Goal: Task Accomplishment & Management: Complete application form

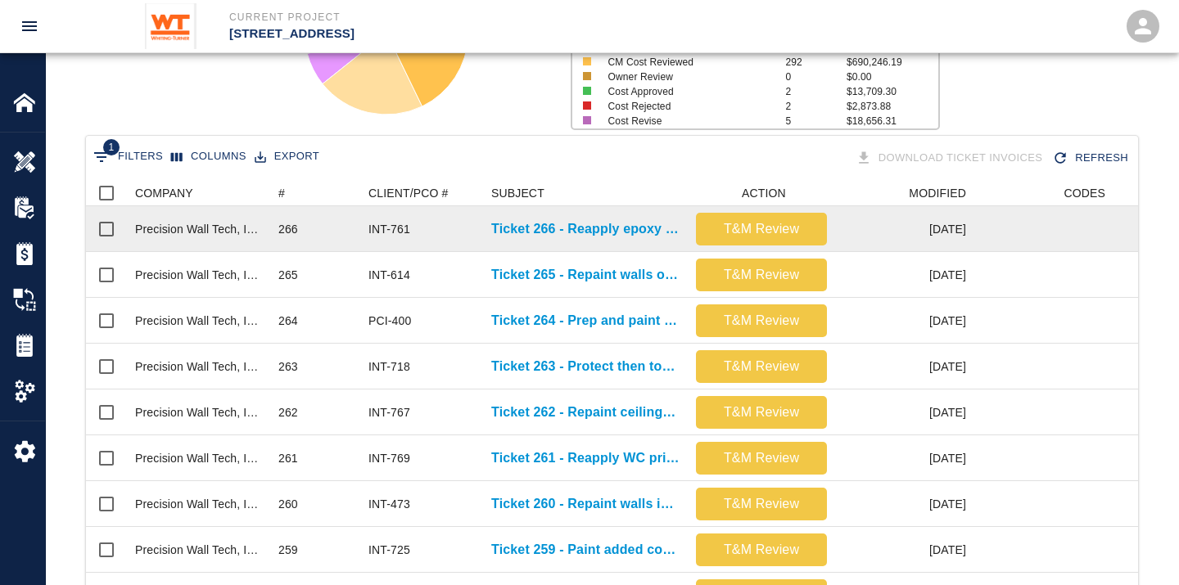
scroll to position [273, 0]
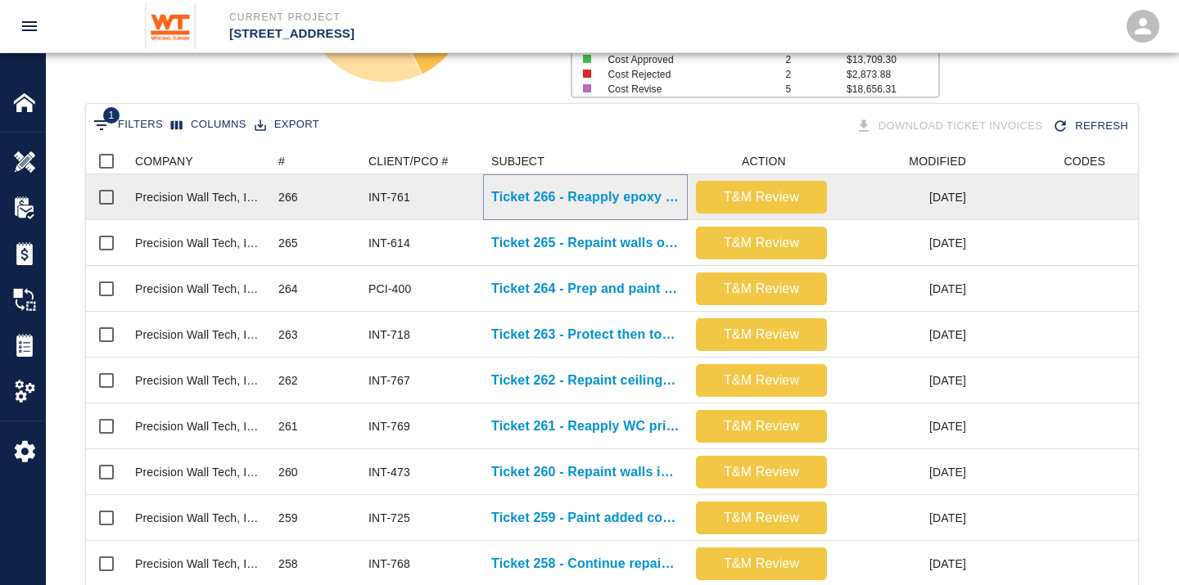
click at [574, 193] on p "Ticket 266 - Reapply epoxy on floor and repaint walls and handraisl" at bounding box center [585, 197] width 188 height 20
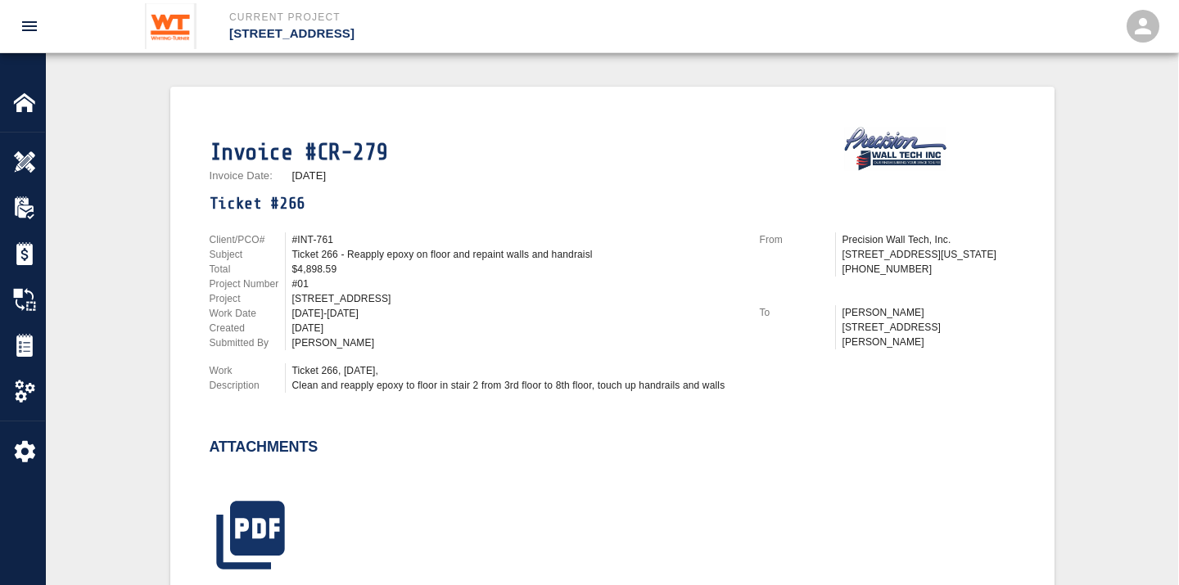
scroll to position [363, 0]
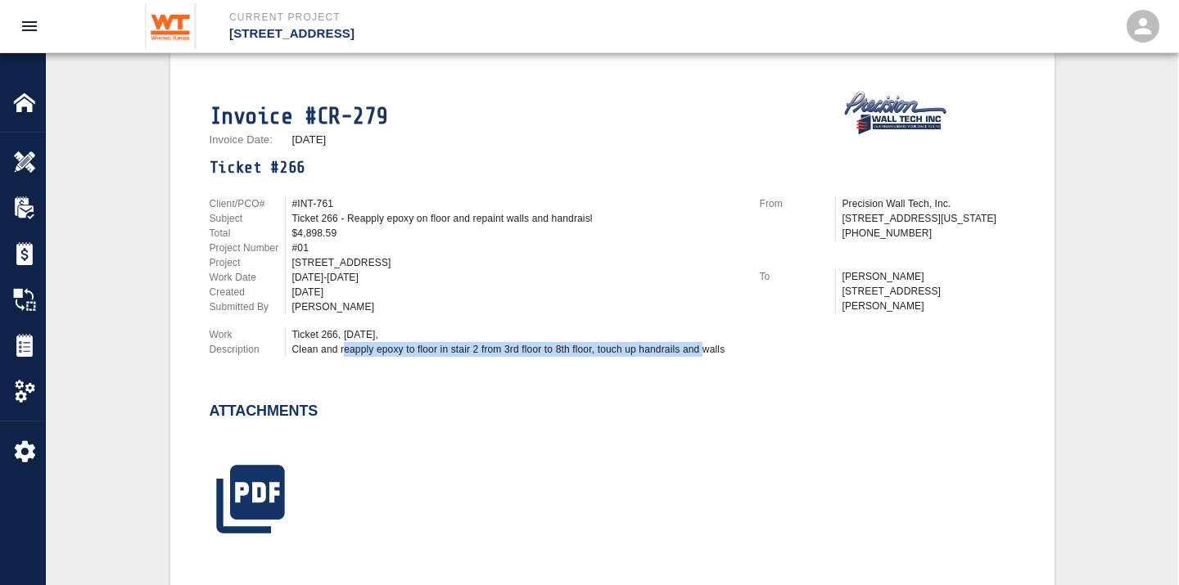
drag, startPoint x: 339, startPoint y: 340, endPoint x: 697, endPoint y: 340, distance: 358.5
click at [697, 340] on div "Ticket 266, [DATE], Clean and reapply epoxy to floor in stair 2 from 3rd floor …" at bounding box center [516, 341] width 448 height 29
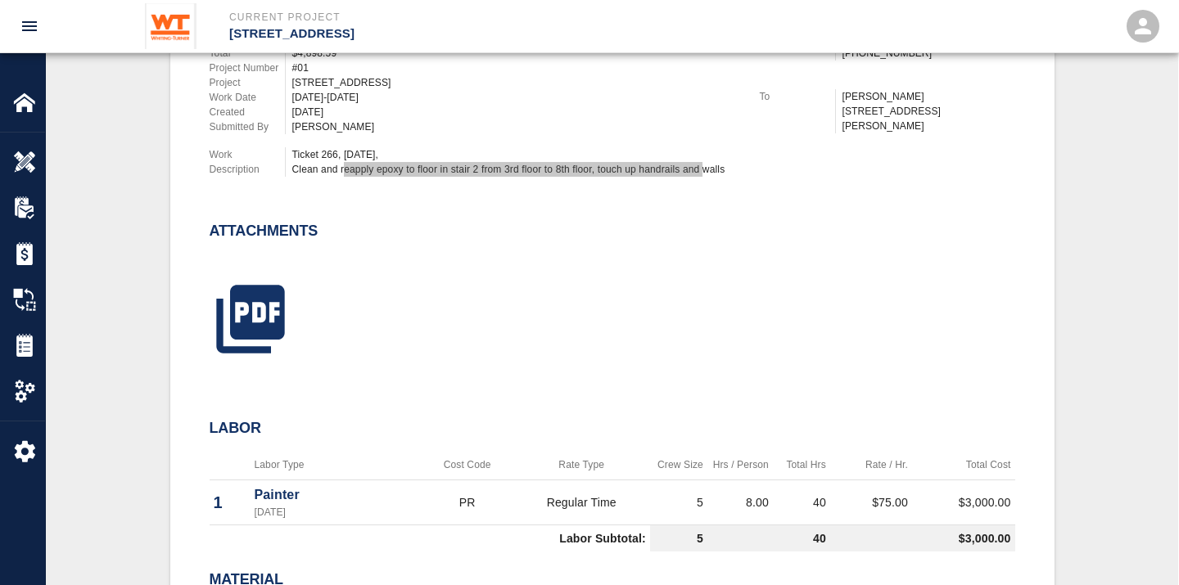
scroll to position [545, 0]
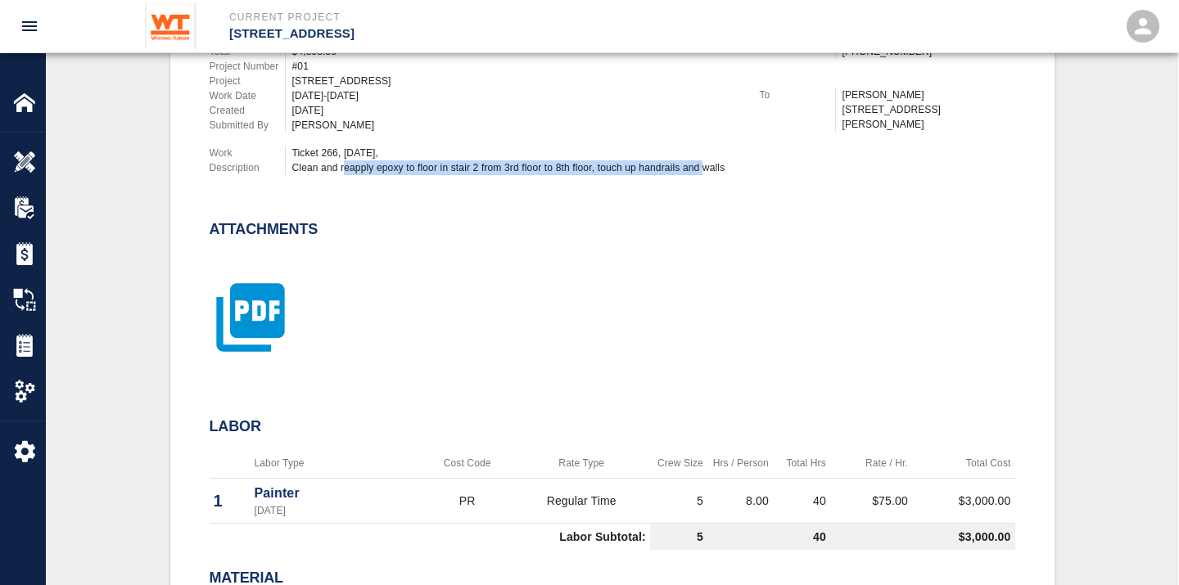
click at [247, 305] on icon "button" at bounding box center [250, 317] width 68 height 68
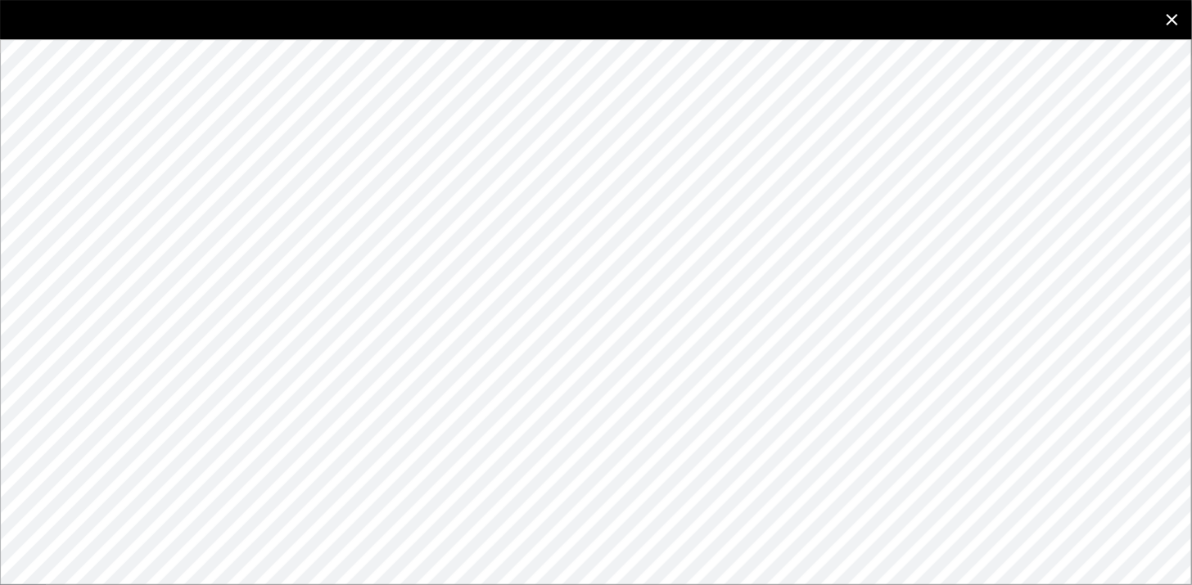
click at [1168, 14] on icon "close" at bounding box center [1171, 19] width 11 height 11
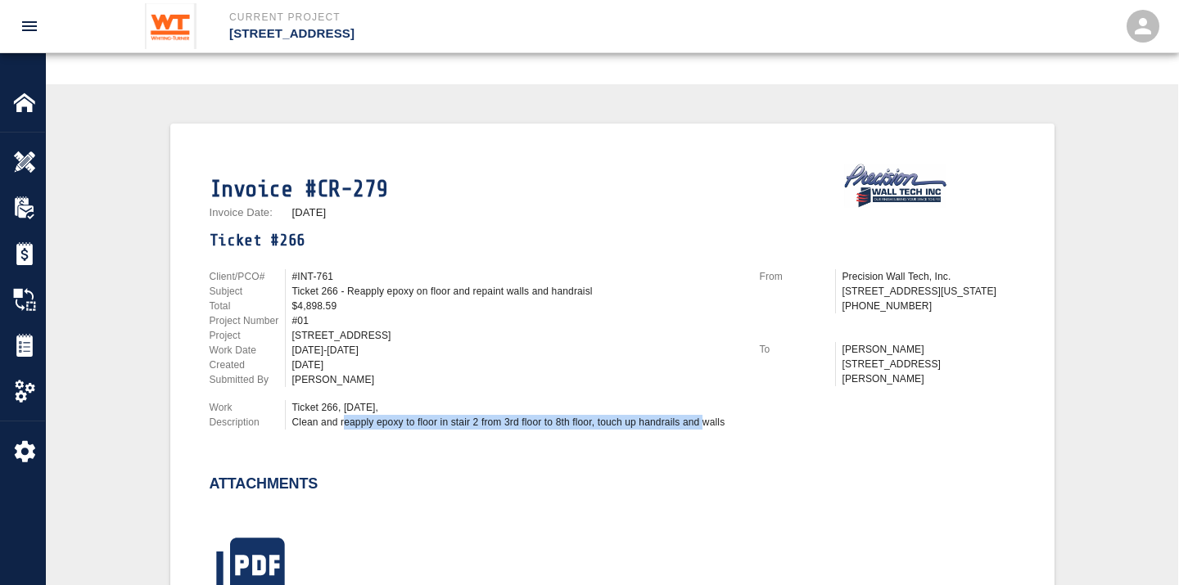
scroll to position [0, 0]
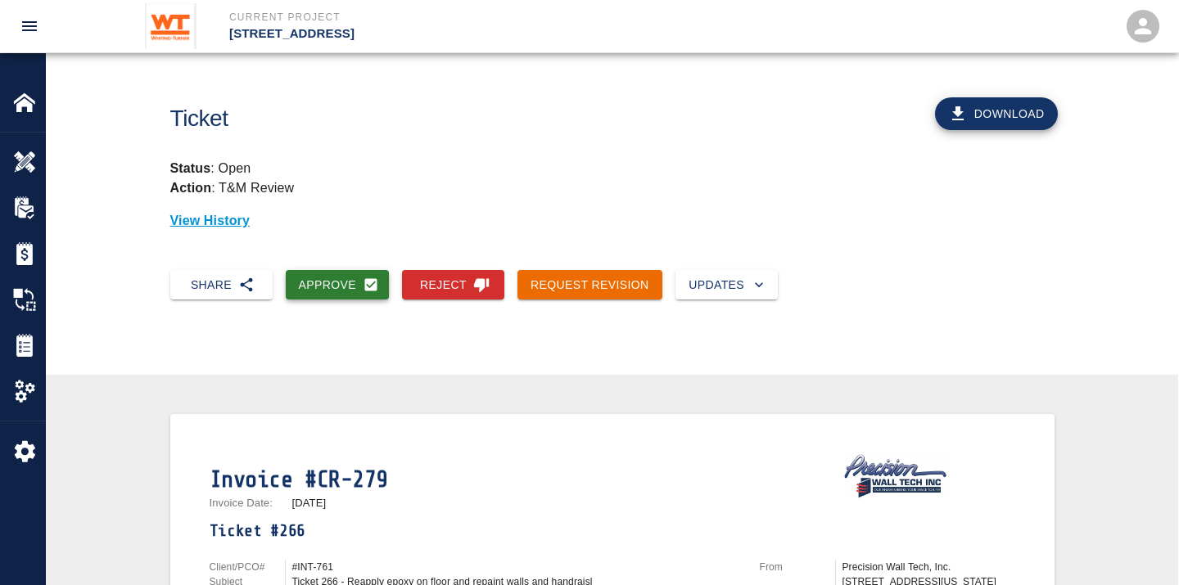
click at [336, 276] on button "Approve" at bounding box center [338, 285] width 104 height 30
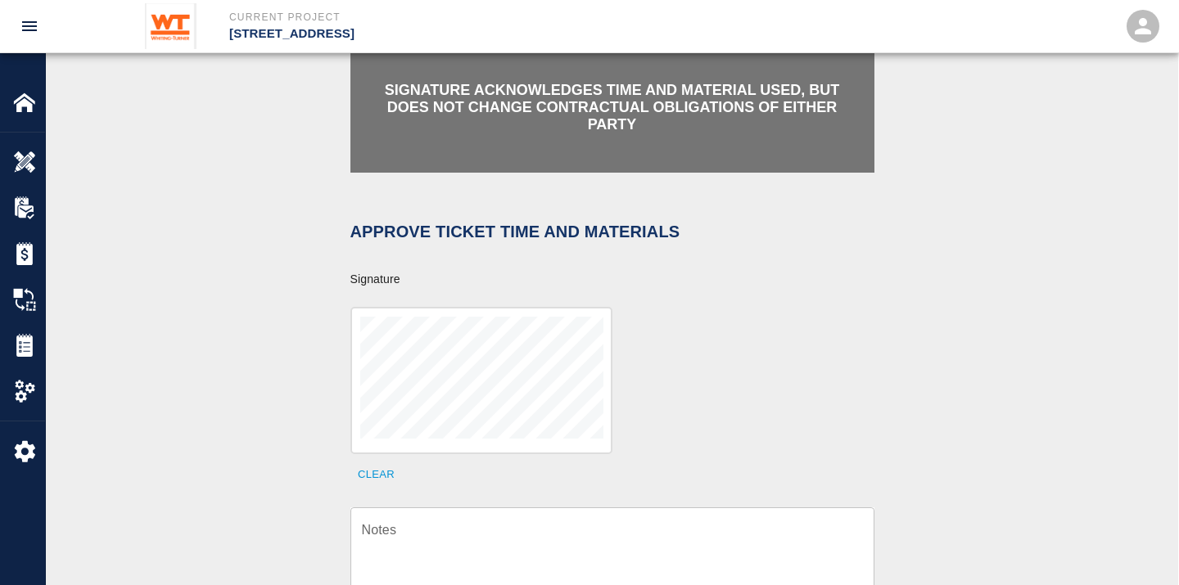
scroll to position [454, 0]
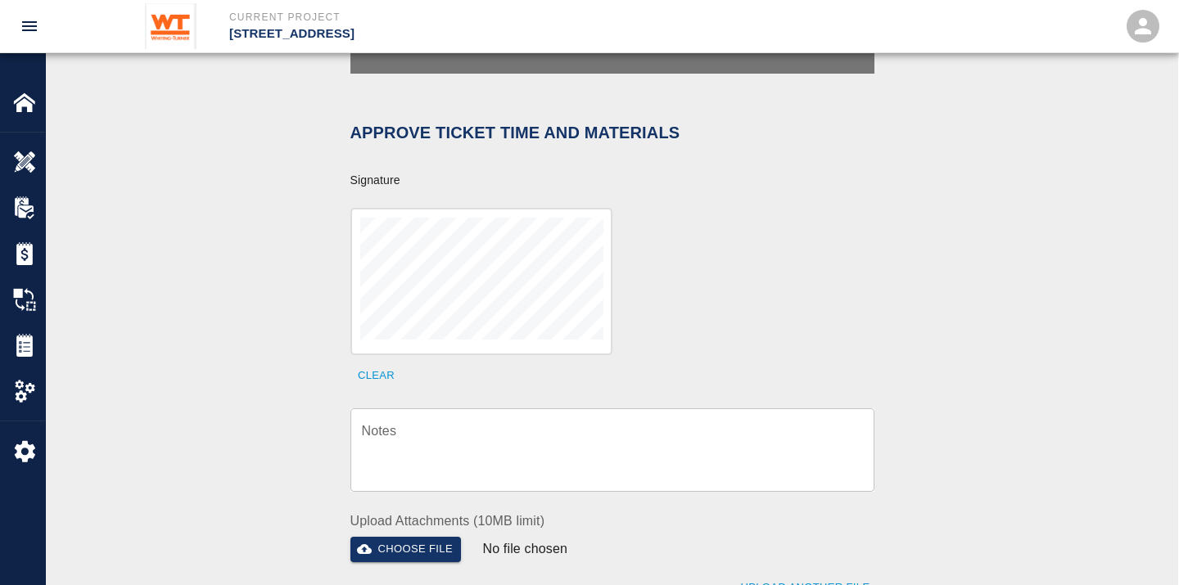
click at [485, 408] on div "x Notes" at bounding box center [612, 449] width 524 height 83
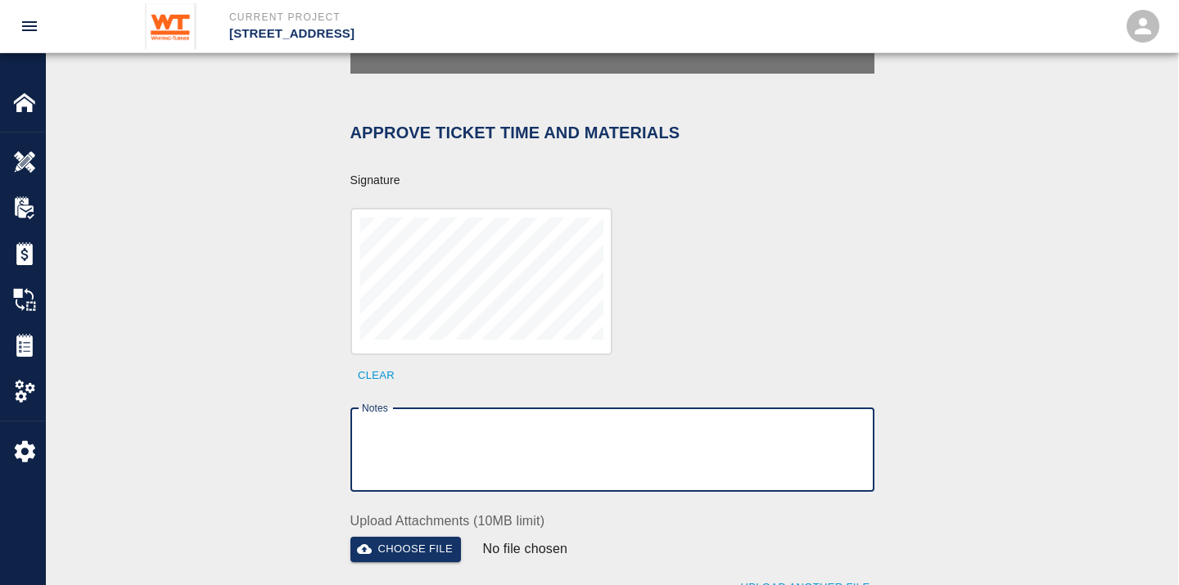
click at [469, 435] on textarea "Notes" at bounding box center [612, 450] width 501 height 56
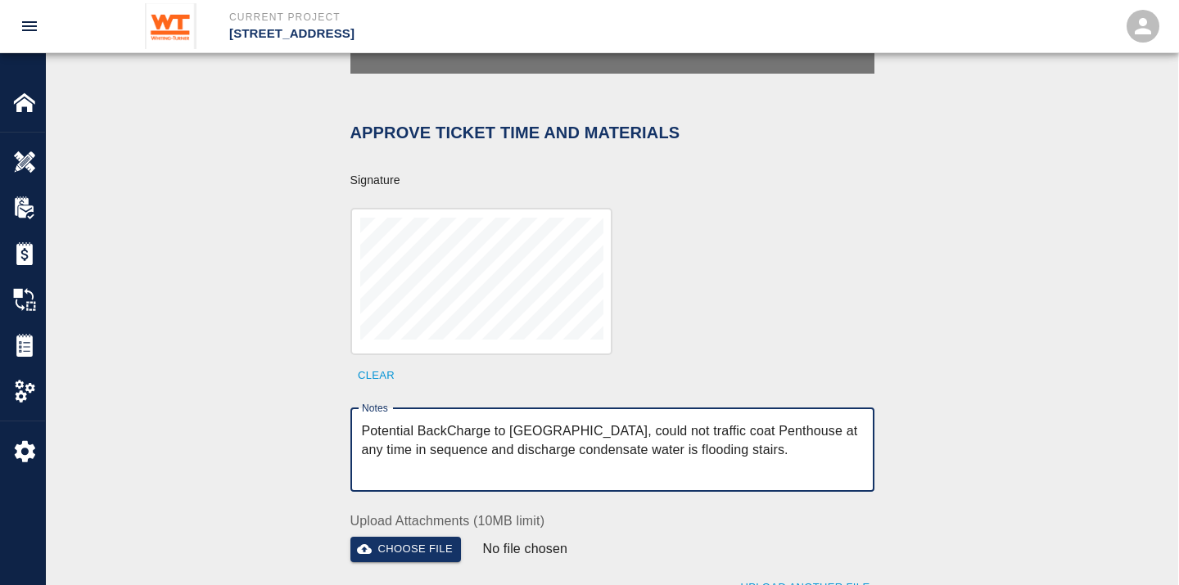
drag, startPoint x: 794, startPoint y: 427, endPoint x: 299, endPoint y: 391, distance: 496.5
click at [299, 391] on div "Signature acknowledges time and material used, but does not change contractual …" at bounding box center [612, 293] width 884 height 713
click at [755, 446] on textarea "Potential BackCharge to [GEOGRAPHIC_DATA], could not traffic coat Penthouse at …" at bounding box center [612, 450] width 501 height 56
click at [632, 429] on textarea "Potential BackCharge to [GEOGRAPHIC_DATA], could not traffic coat Penthouse at …" at bounding box center [612, 450] width 501 height 56
drag, startPoint x: 690, startPoint y: 427, endPoint x: 622, endPoint y: 440, distance: 69.2
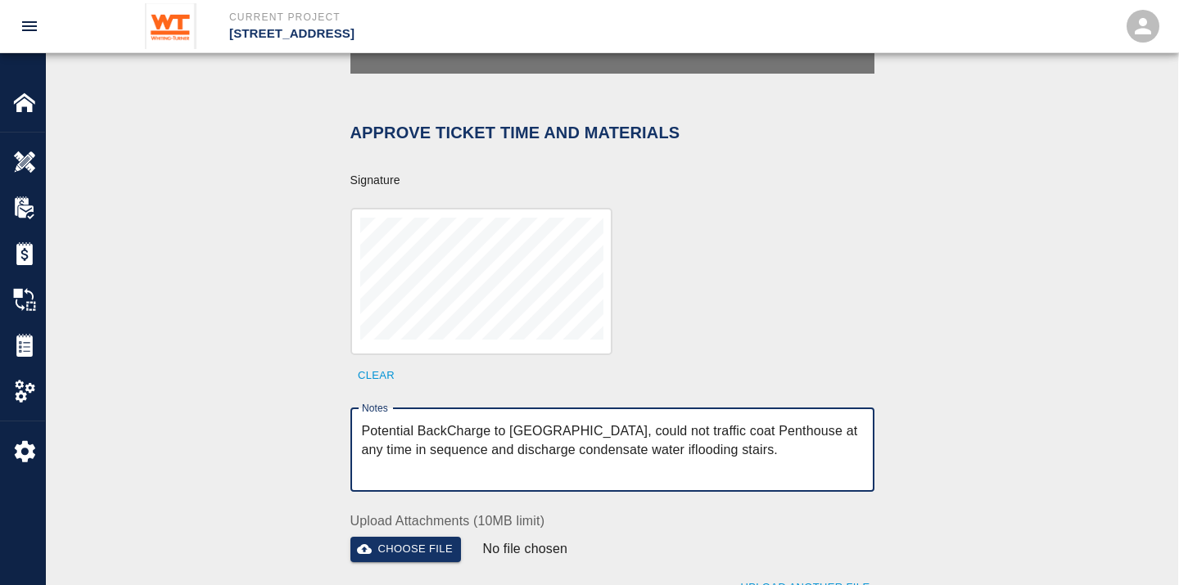
click at [622, 440] on textarea "Potential BackCharge to [GEOGRAPHIC_DATA], could not traffic coat Penthouse at …" at bounding box center [612, 450] width 501 height 56
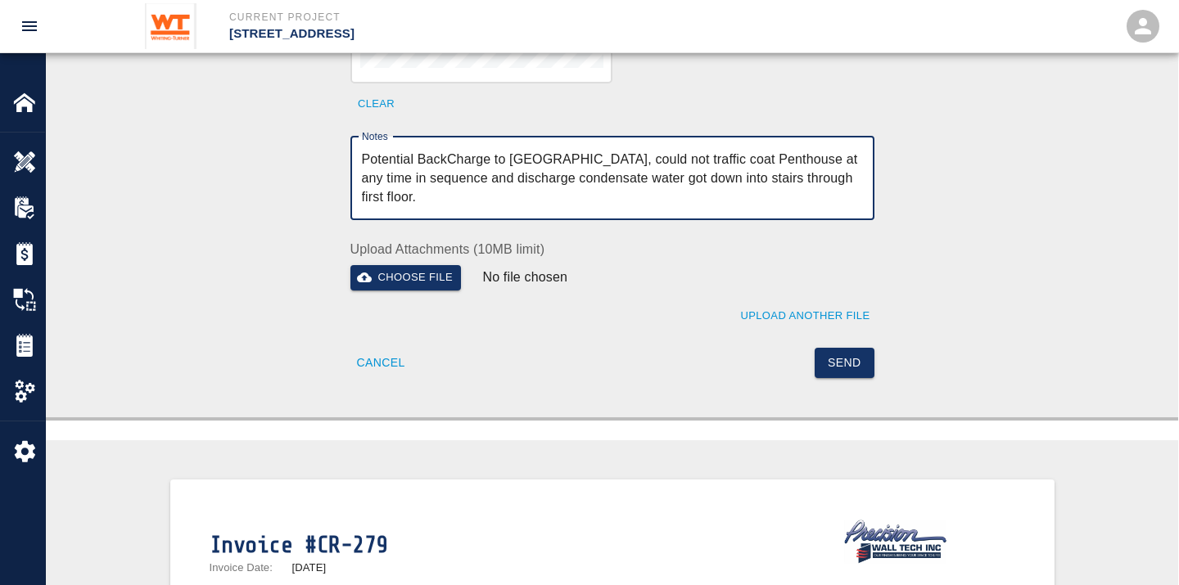
scroll to position [727, 0]
type textarea "Potential BackCharge to [GEOGRAPHIC_DATA], could not traffic coat Penthouse at …"
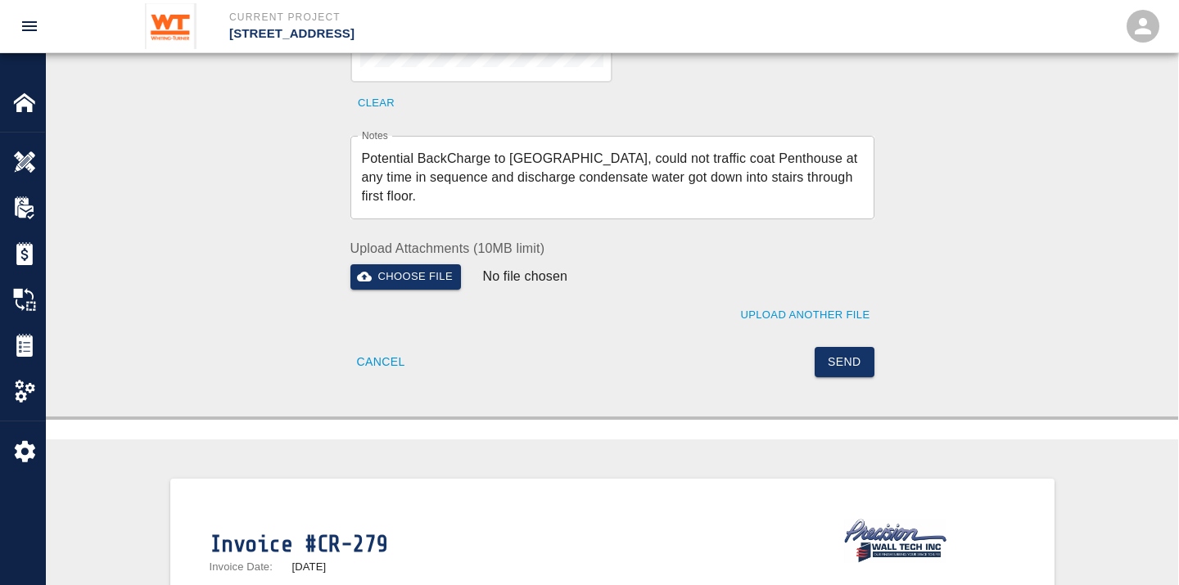
drag, startPoint x: 848, startPoint y: 337, endPoint x: 824, endPoint y: 115, distance: 223.1
click at [824, 115] on div "Approve Ticket Time and Materials Signature Clear Notes Potential BackCharge to…" at bounding box center [602, 99] width 543 height 557
click at [832, 347] on button "Send" at bounding box center [844, 362] width 60 height 30
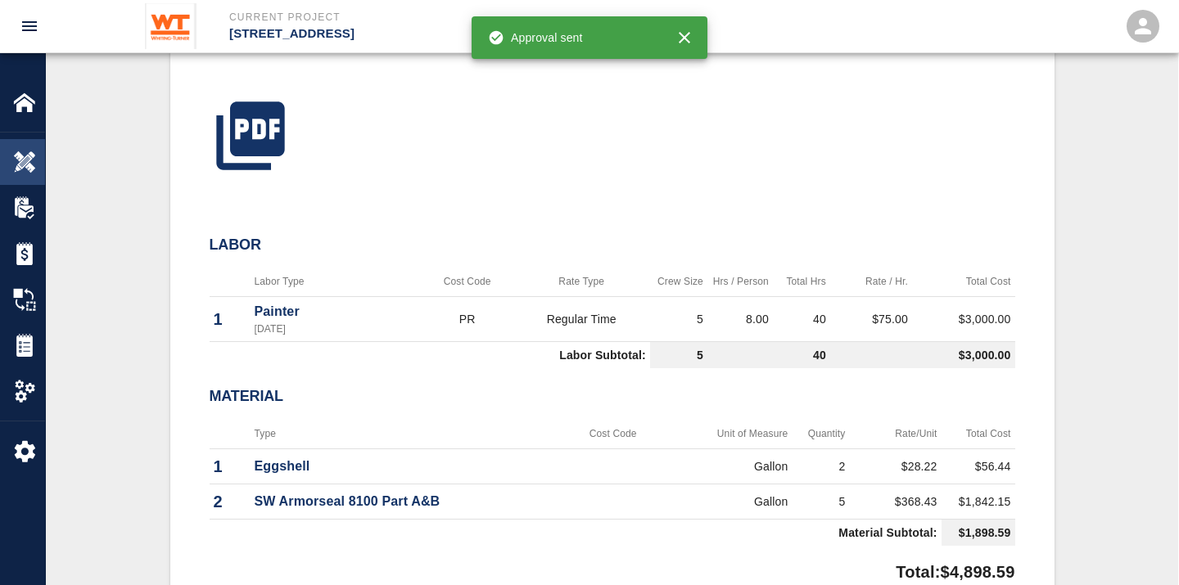
click at [31, 162] on img at bounding box center [24, 162] width 23 height 23
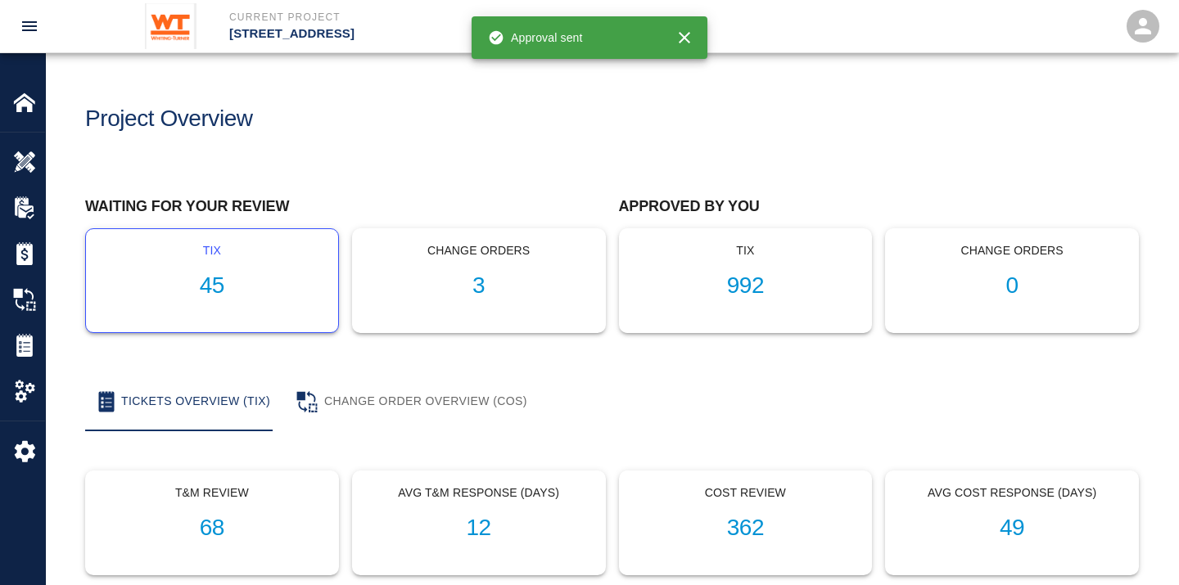
click at [216, 279] on h1 "45" at bounding box center [212, 286] width 226 height 27
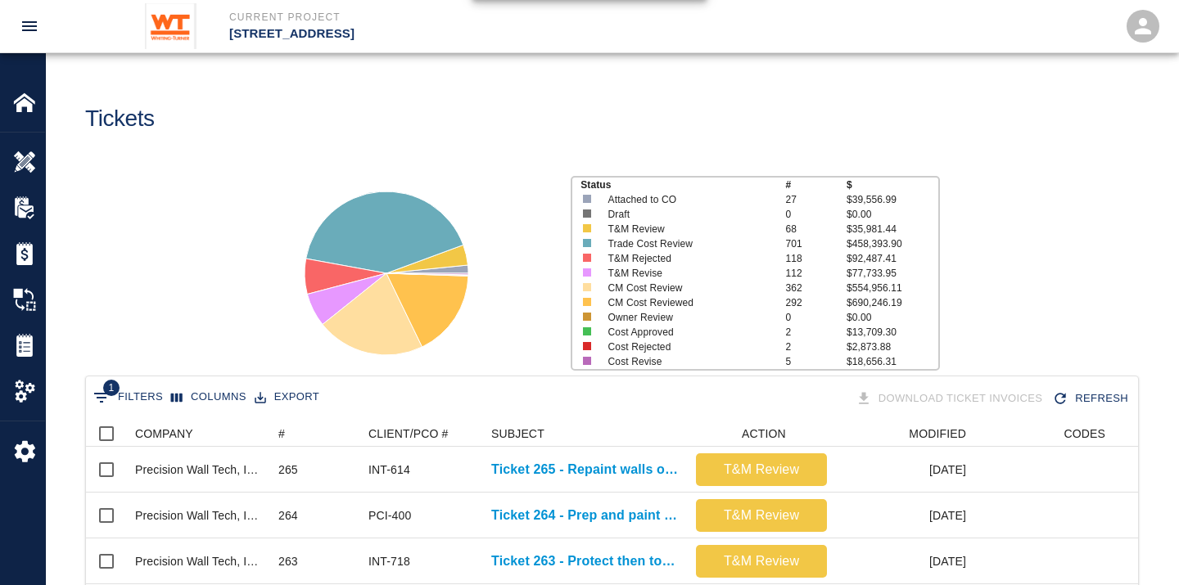
scroll to position [182, 0]
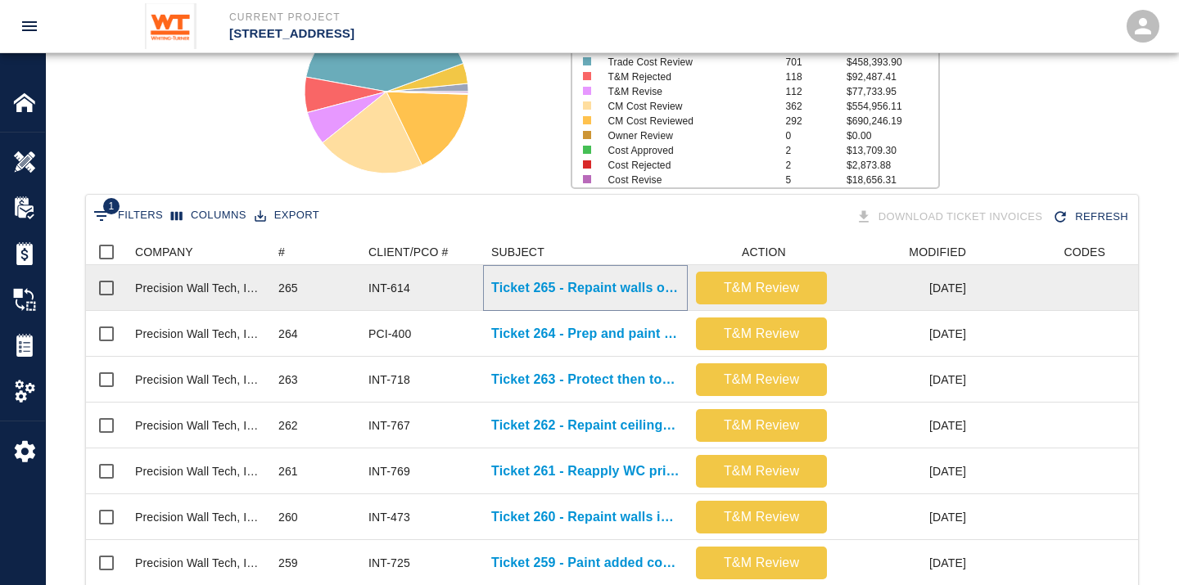
click at [622, 293] on p "Ticket 265 - Repaint walls on B1 level" at bounding box center [585, 288] width 188 height 20
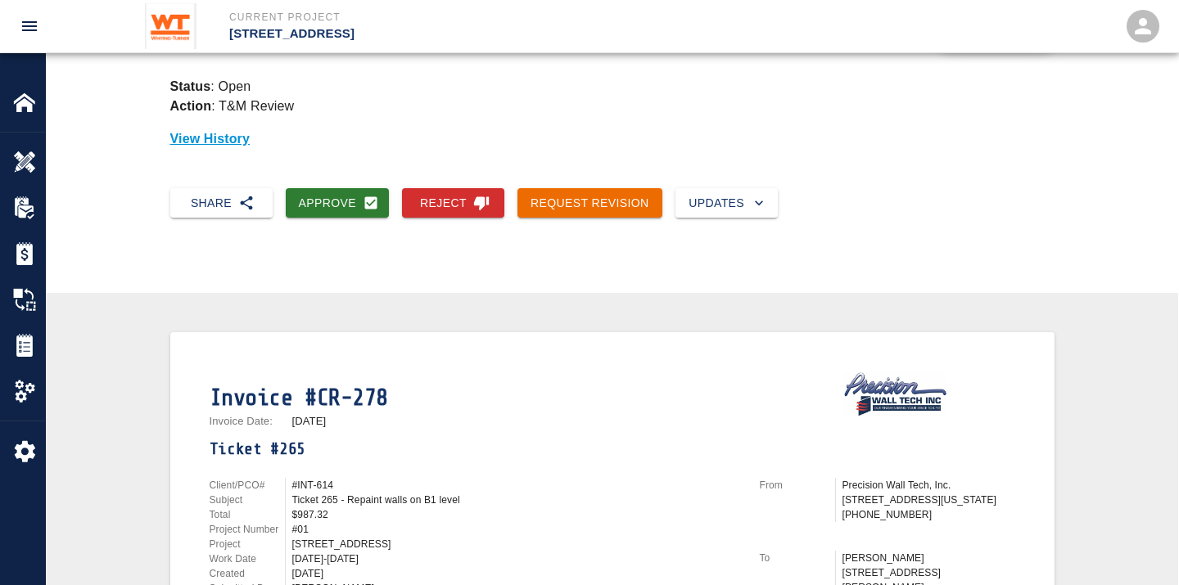
scroll to position [182, 0]
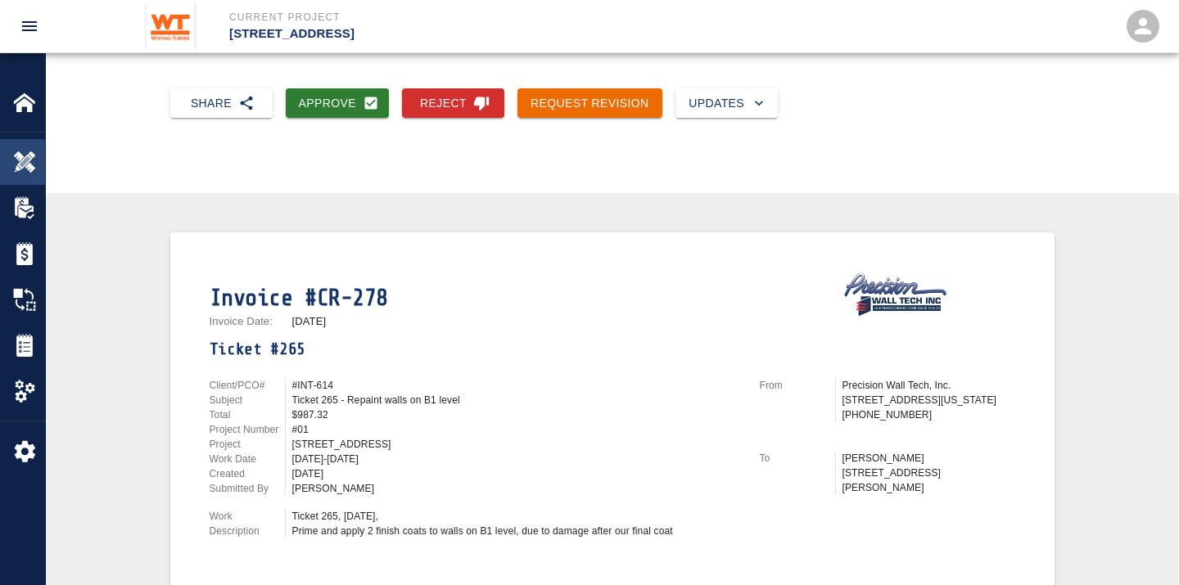
click at [11, 152] on div "Overview" at bounding box center [22, 162] width 45 height 46
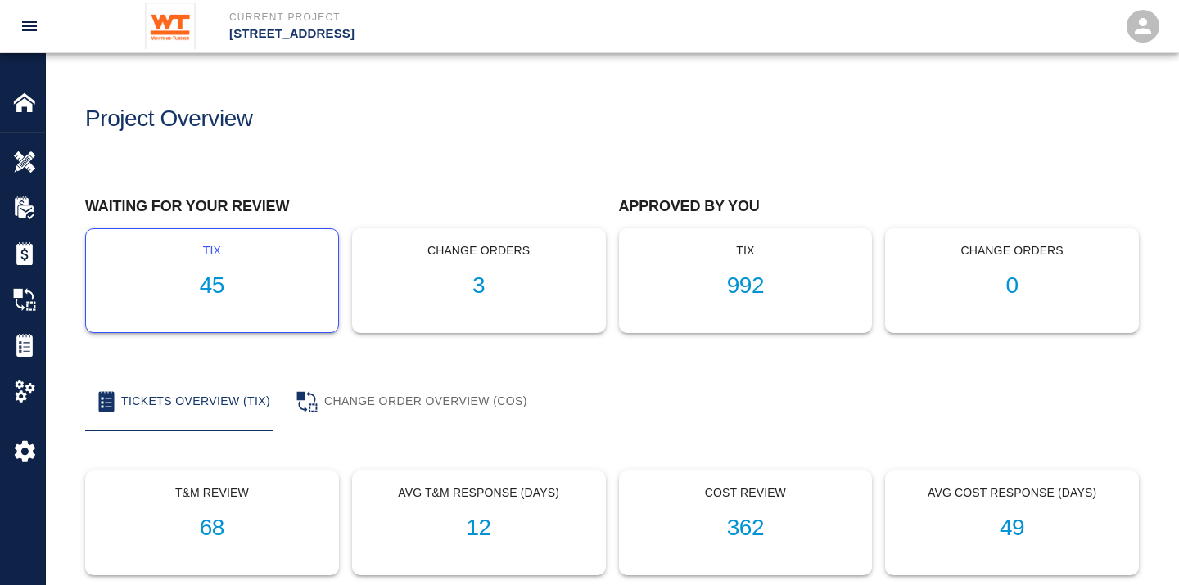
click at [213, 280] on h1 "45" at bounding box center [212, 286] width 226 height 27
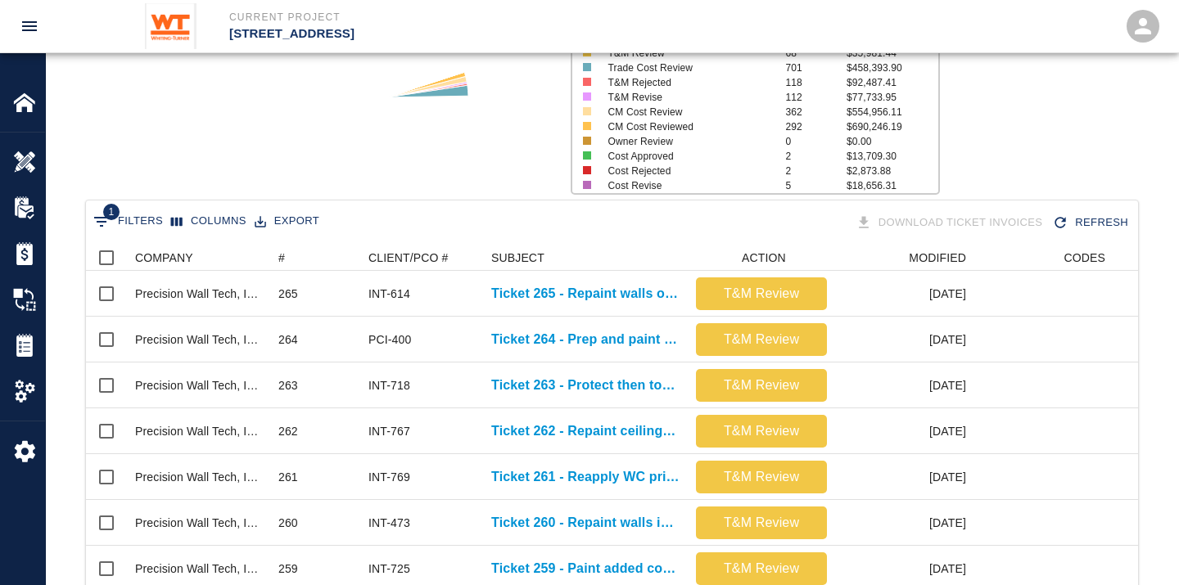
scroll to position [182, 0]
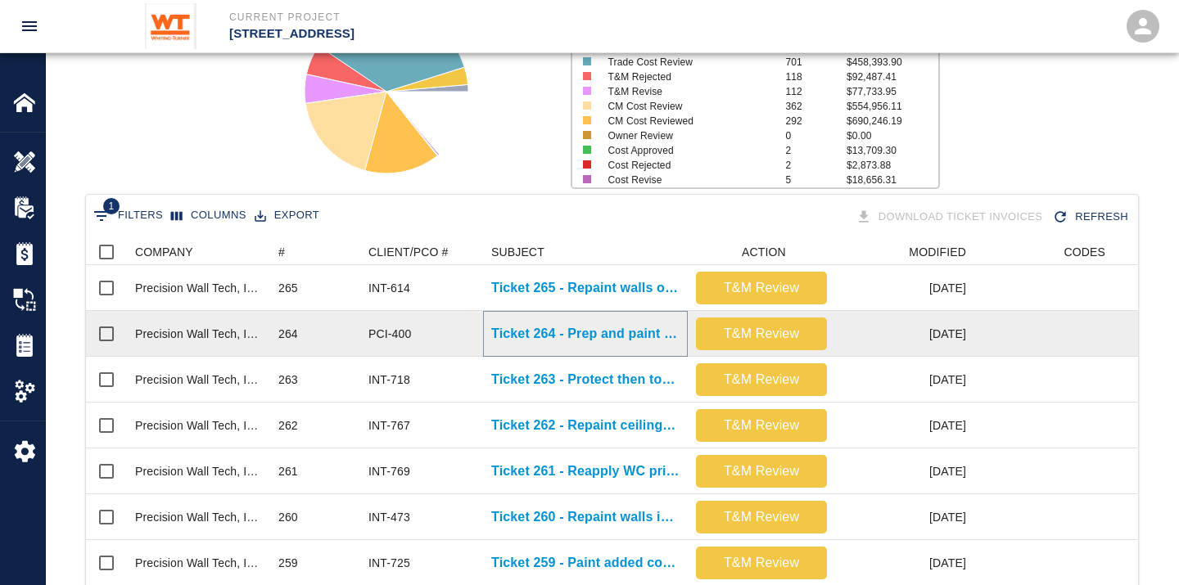
click at [602, 328] on p "Ticket 264 - Prep and paint elevator returns on G1 level" at bounding box center [585, 334] width 188 height 20
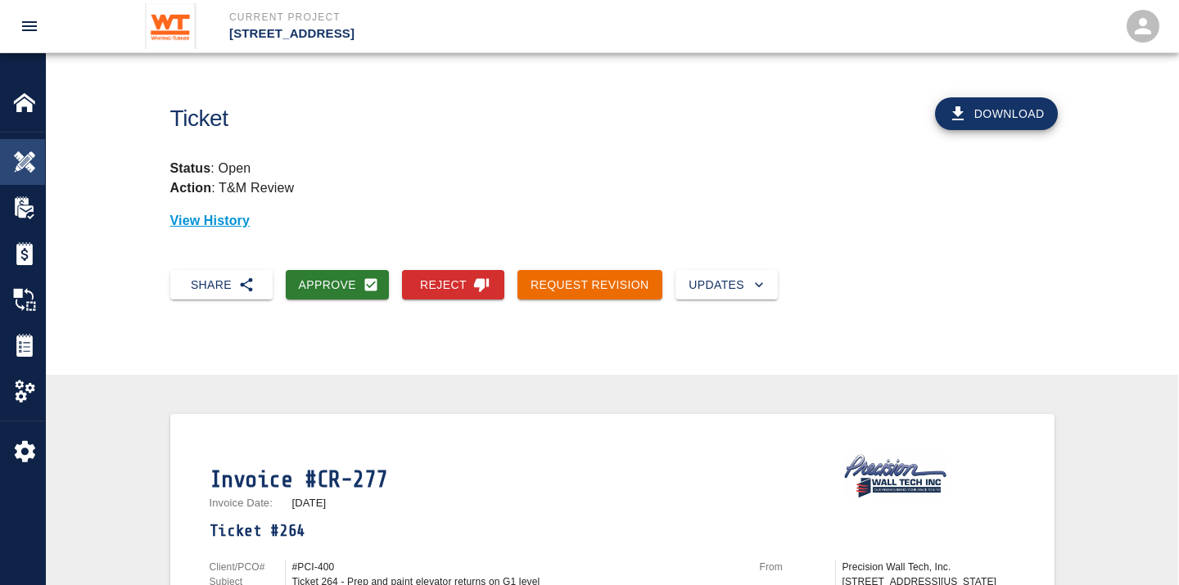
click at [34, 159] on img at bounding box center [24, 162] width 23 height 23
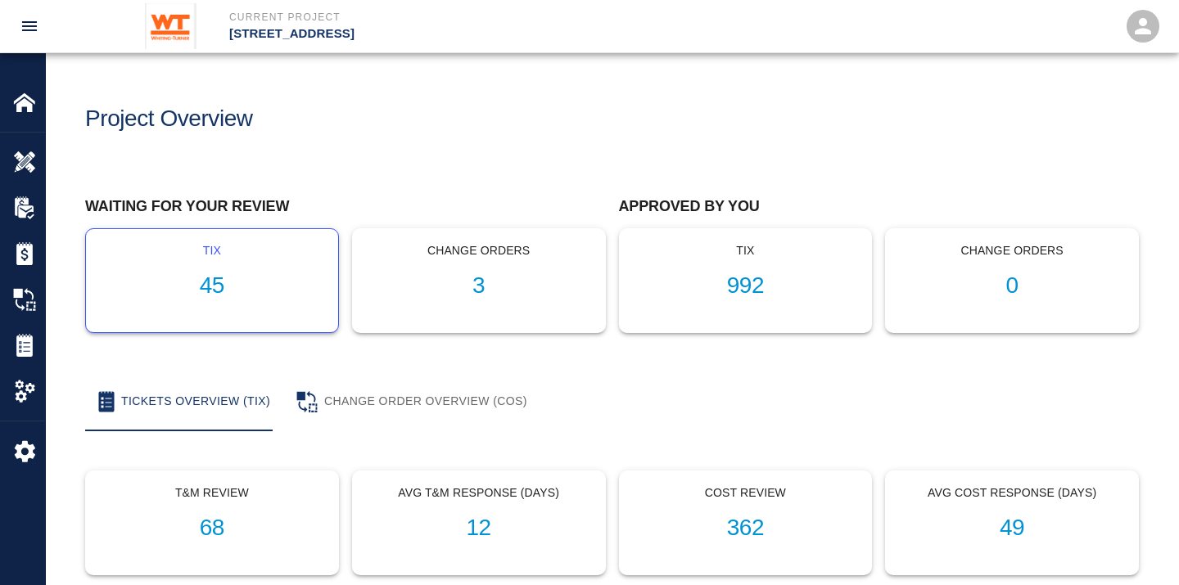
click at [207, 277] on h1 "45" at bounding box center [212, 286] width 226 height 27
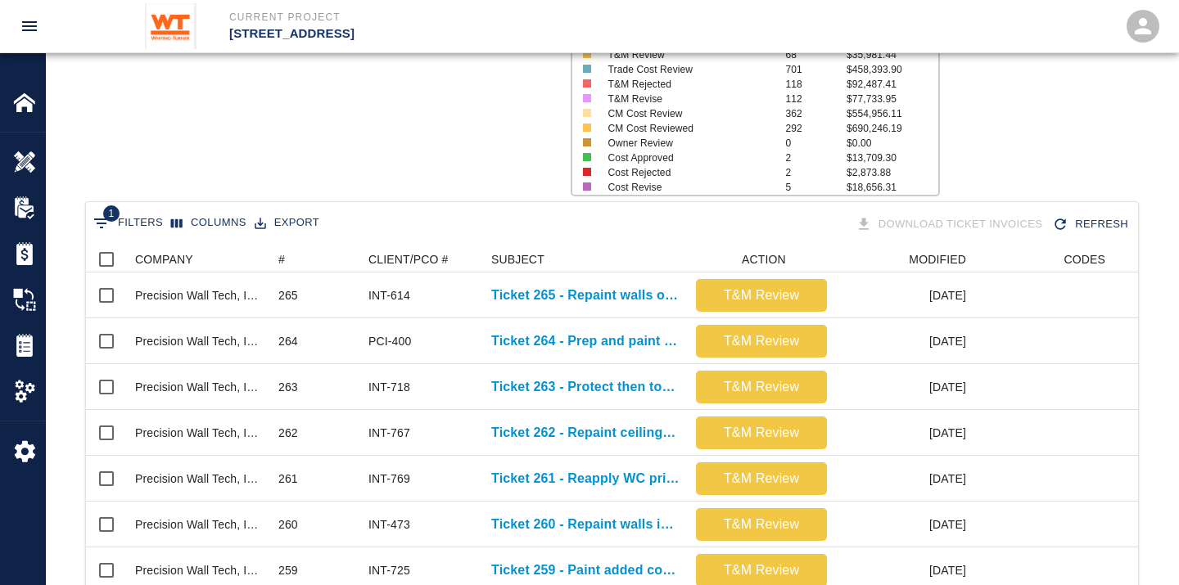
scroll to position [182, 0]
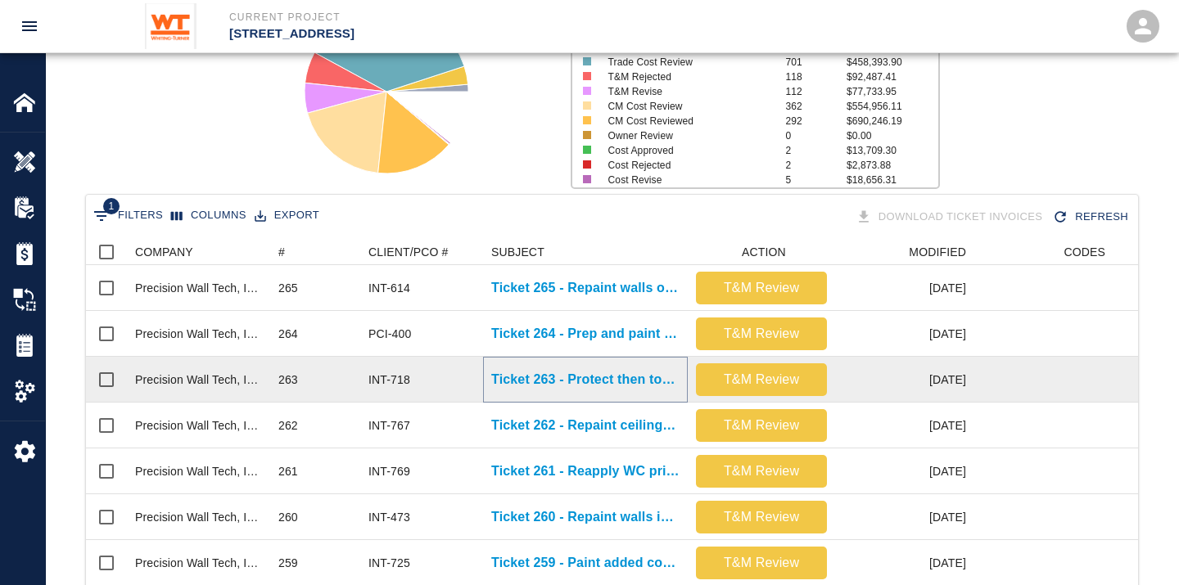
click at [587, 385] on p "Ticket 263 - Protect then touch up exposed ceiling in main lobby 101" at bounding box center [585, 380] width 188 height 20
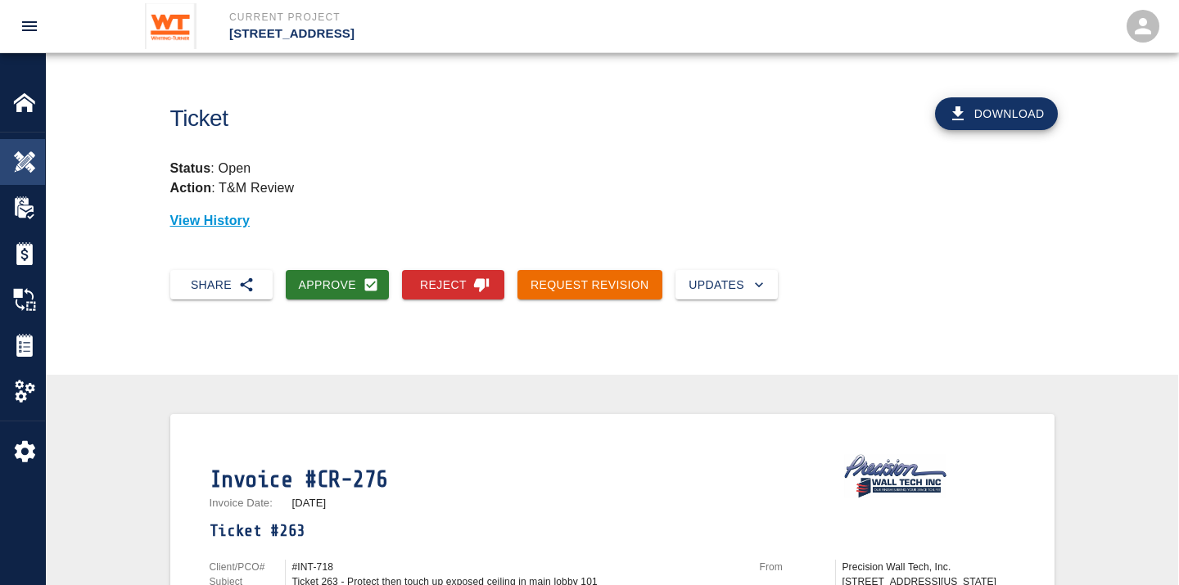
click at [38, 166] on div at bounding box center [36, 162] width 46 height 23
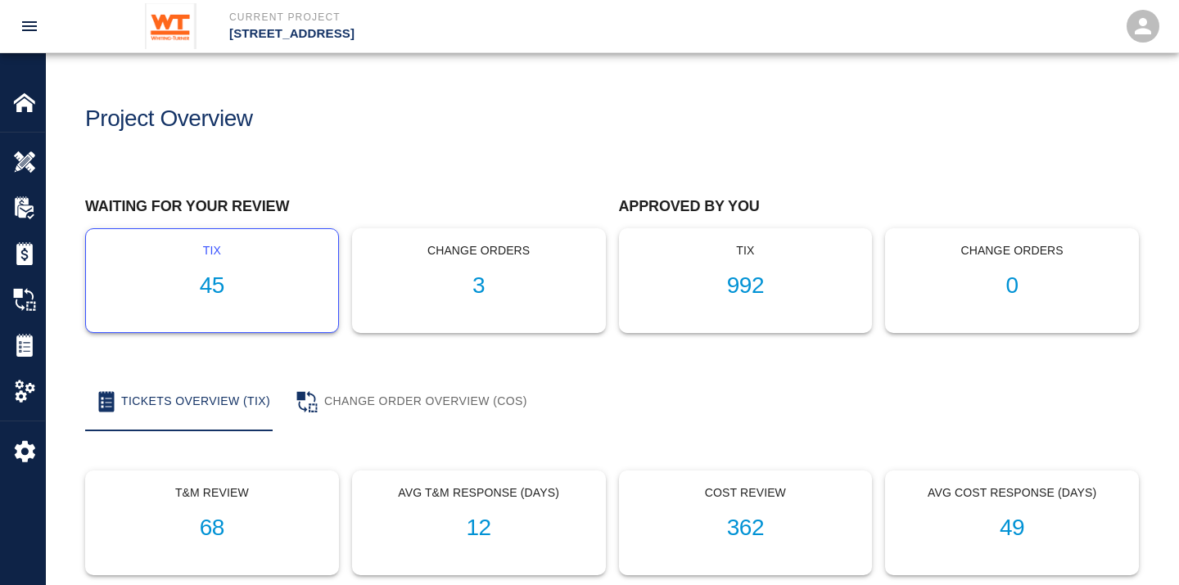
click at [218, 285] on h1 "45" at bounding box center [212, 286] width 226 height 27
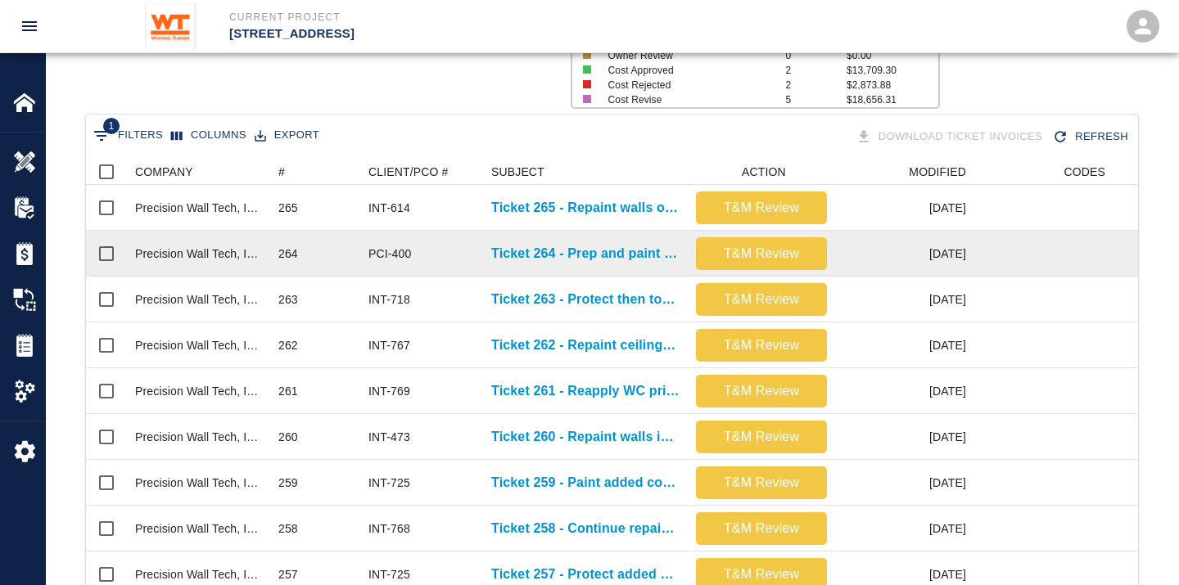
scroll to position [273, 0]
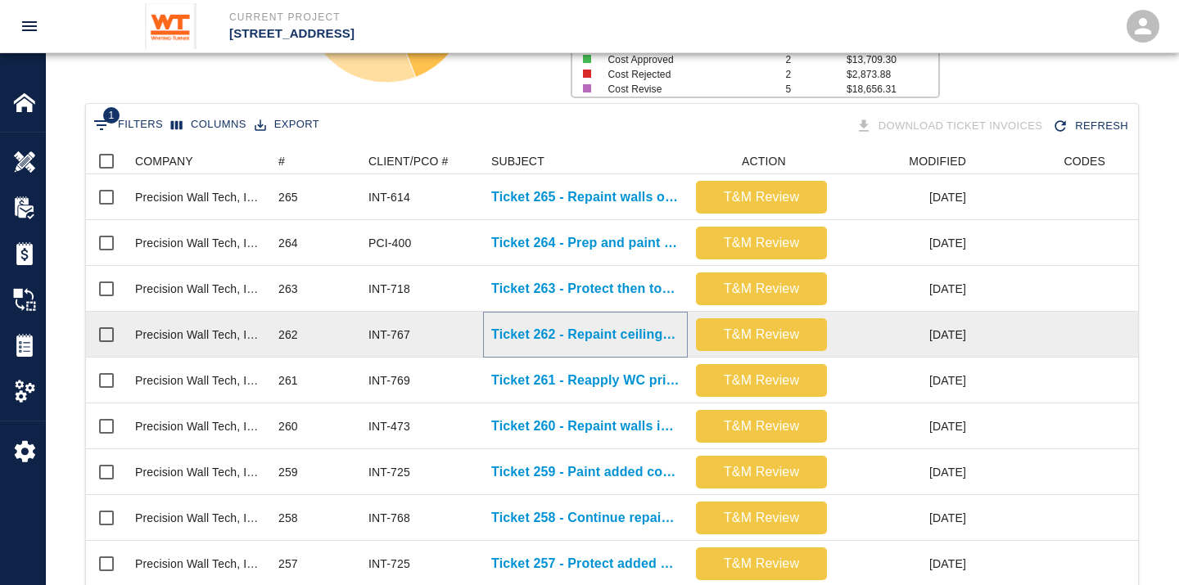
click at [557, 330] on p "Ticket 262 - Repaint ceilings, doors, and frames on 1st floor" at bounding box center [585, 335] width 188 height 20
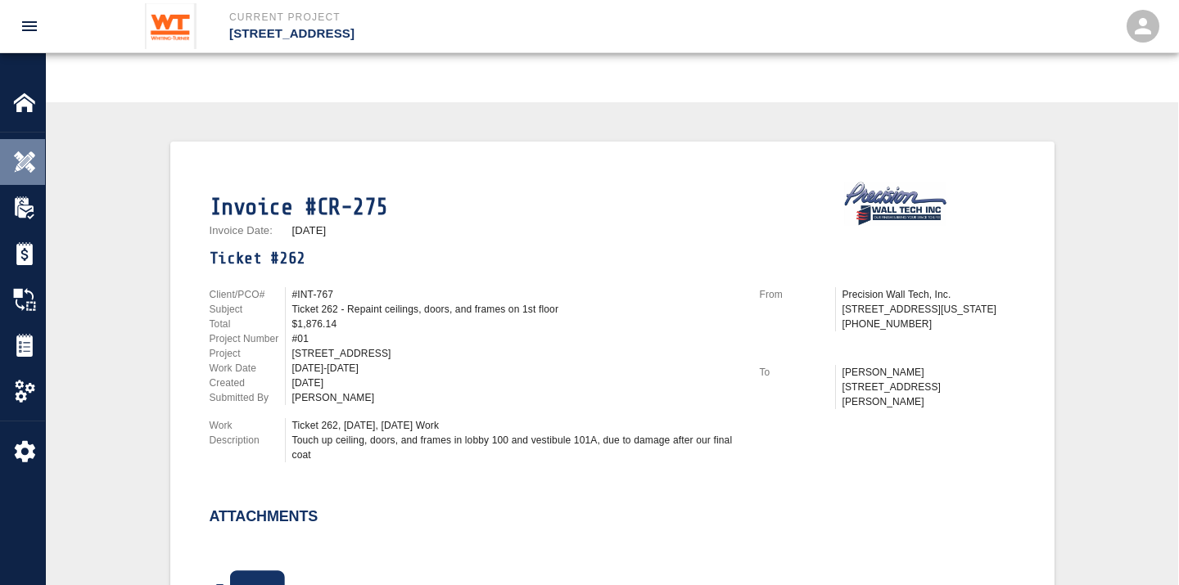
click at [38, 169] on div at bounding box center [36, 162] width 46 height 23
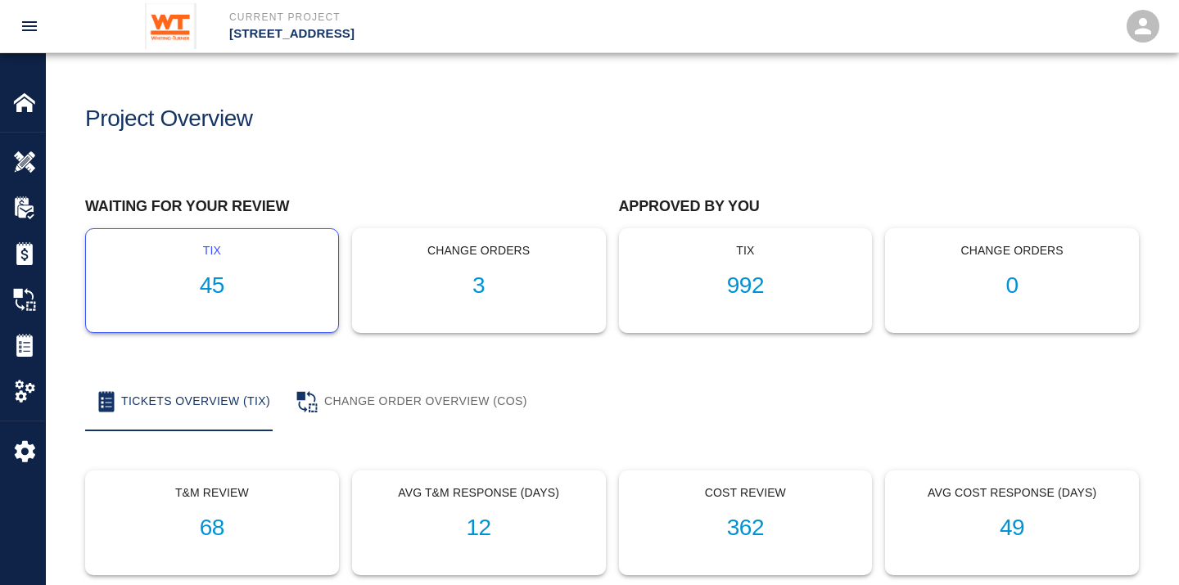
click at [208, 280] on h1 "45" at bounding box center [212, 286] width 226 height 27
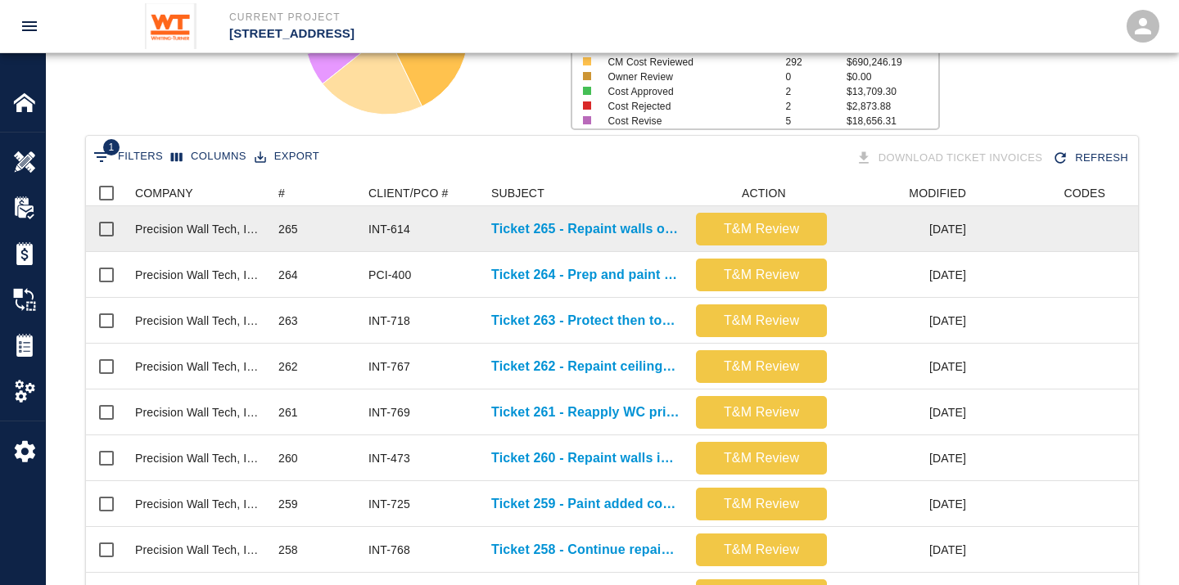
scroll to position [273, 0]
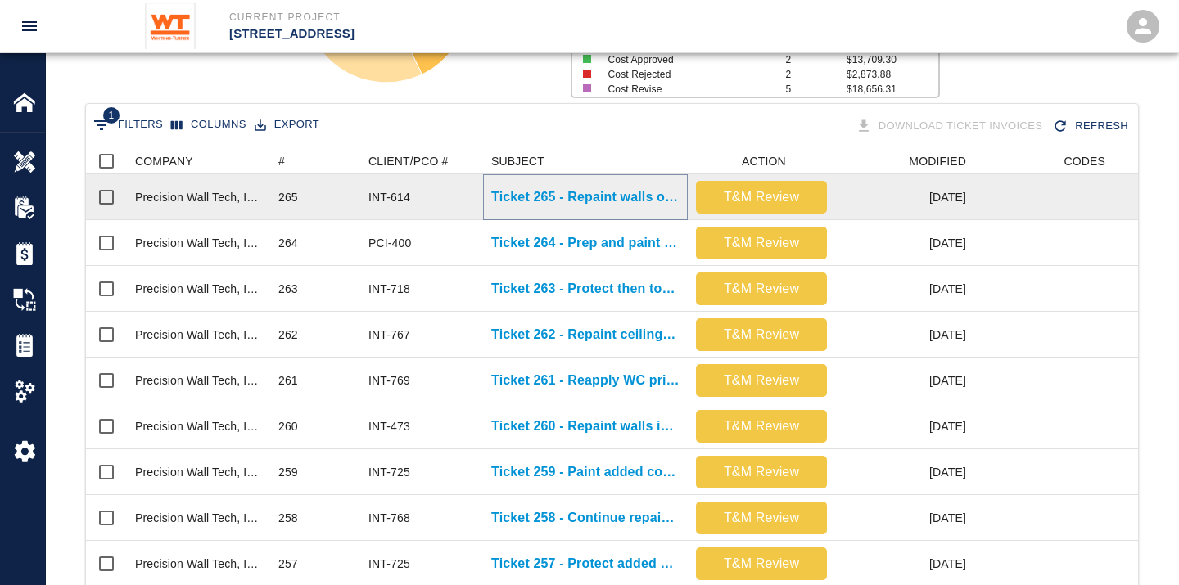
click at [622, 199] on p "Ticket 265 - Repaint walls on B1 level" at bounding box center [585, 197] width 188 height 20
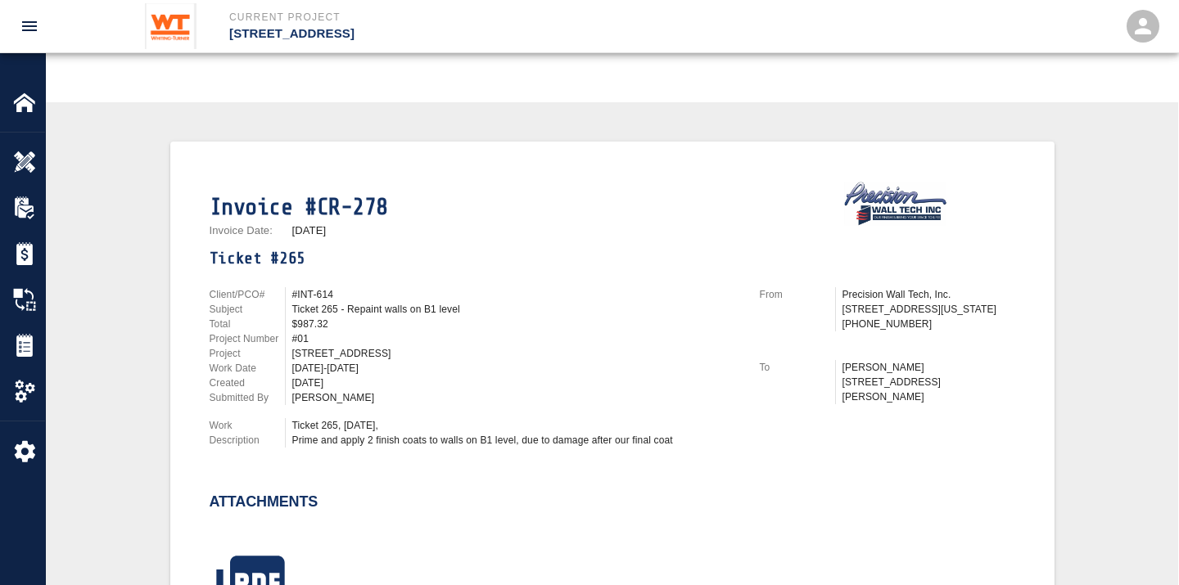
scroll to position [363, 0]
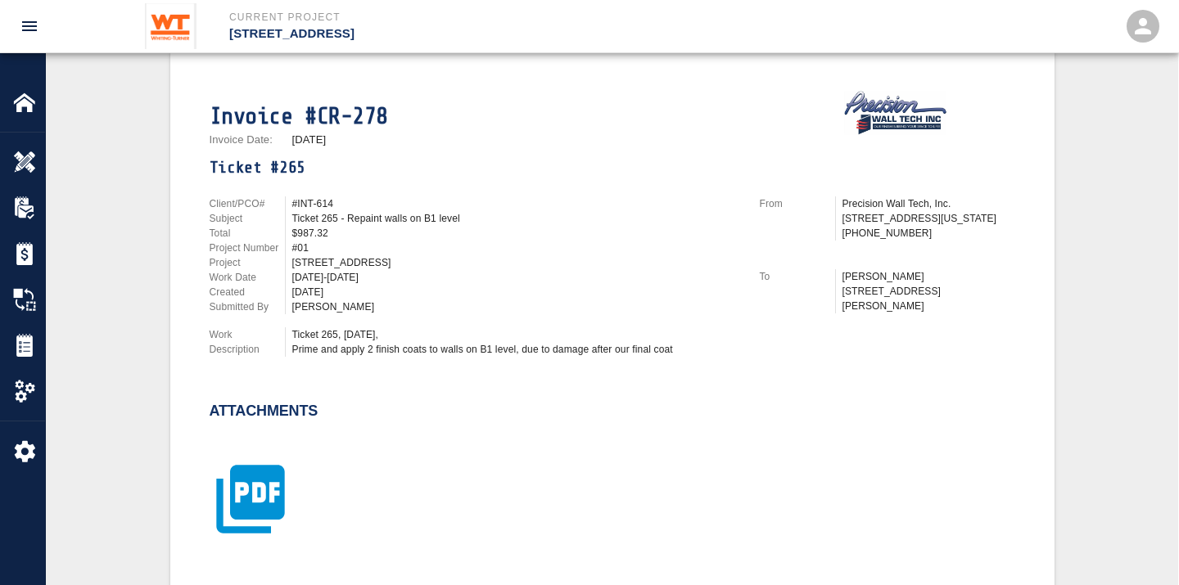
click at [255, 475] on icon "button" at bounding box center [250, 499] width 68 height 68
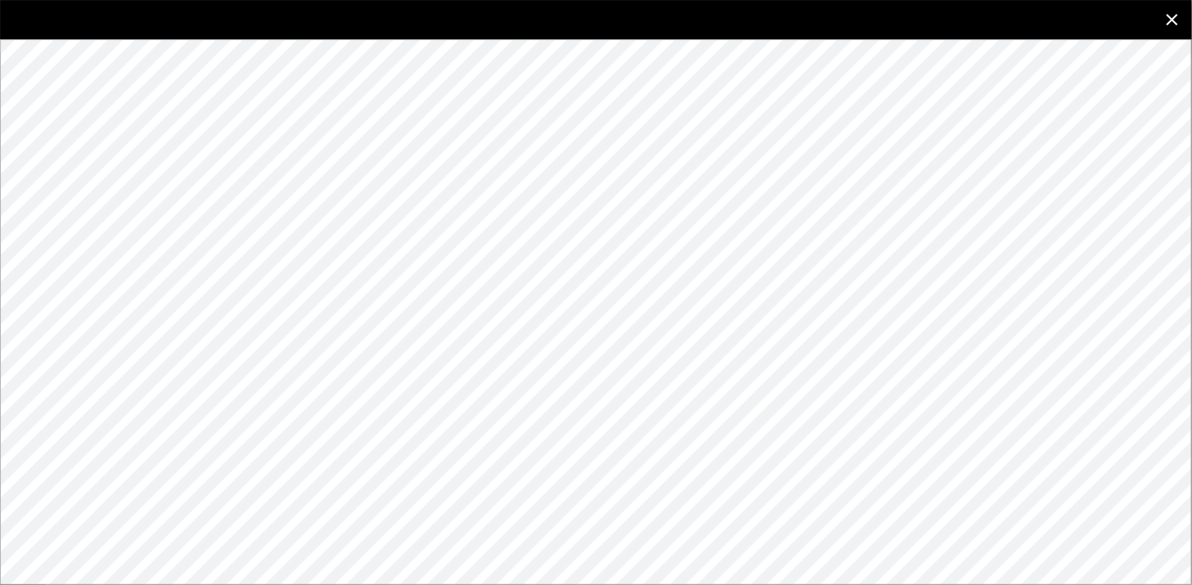
click at [1174, 20] on icon "close" at bounding box center [1171, 19] width 11 height 11
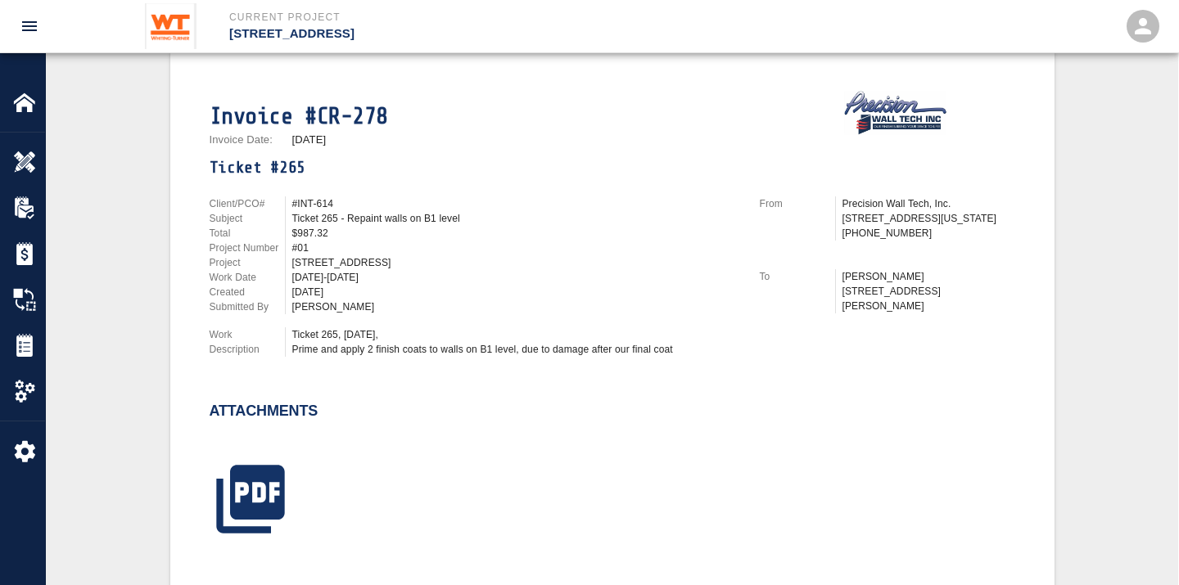
scroll to position [0, 0]
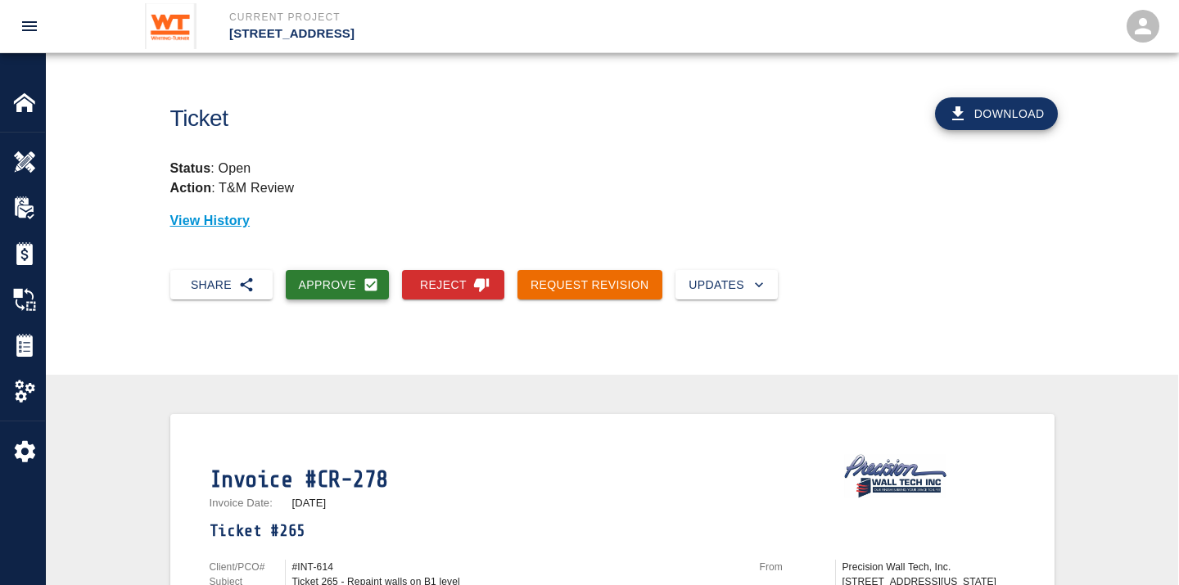
click at [315, 277] on button "Approve" at bounding box center [338, 285] width 104 height 30
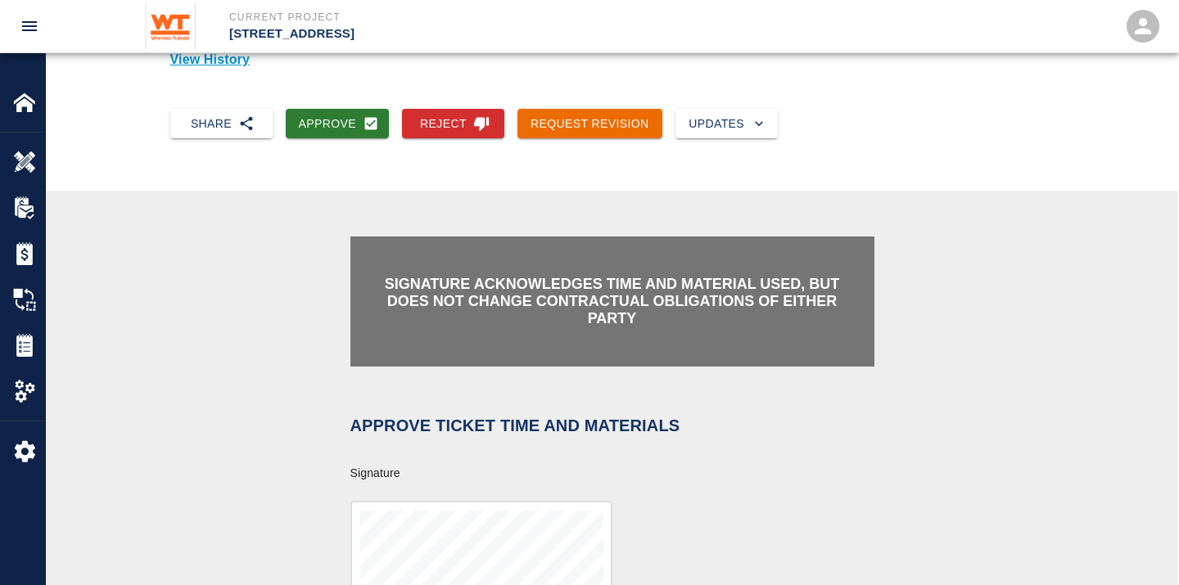
scroll to position [363, 0]
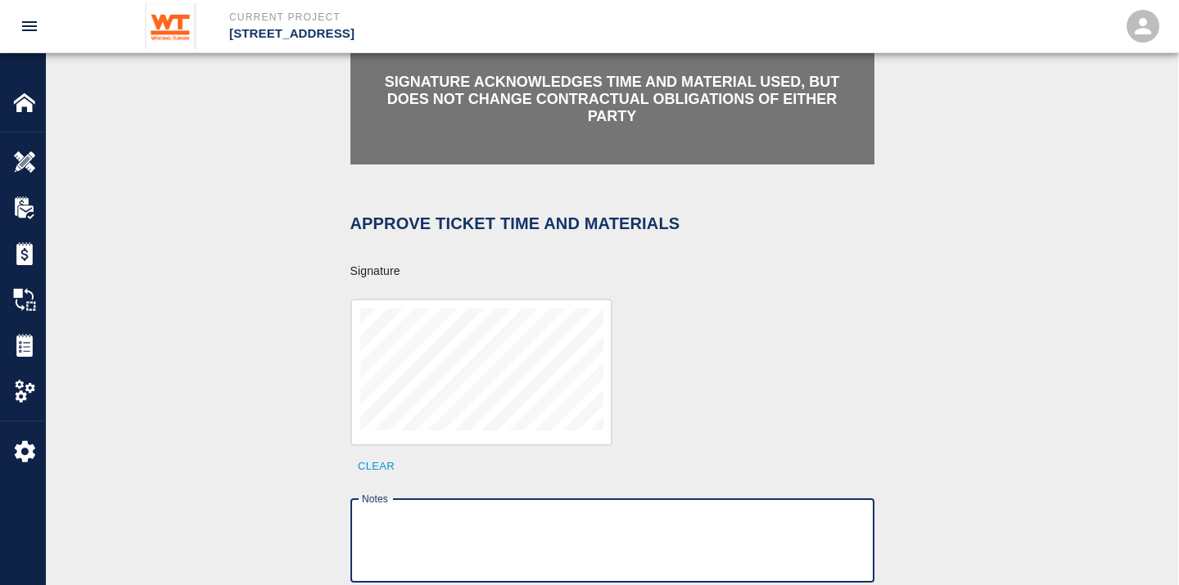
click at [509, 512] on textarea "Notes" at bounding box center [612, 540] width 501 height 56
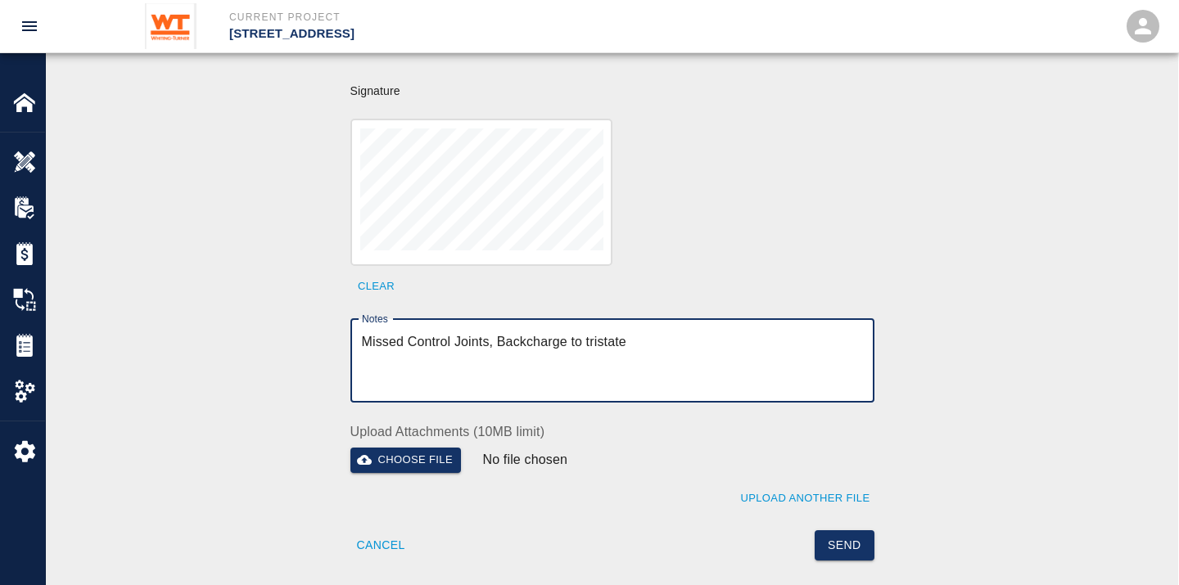
scroll to position [545, 0]
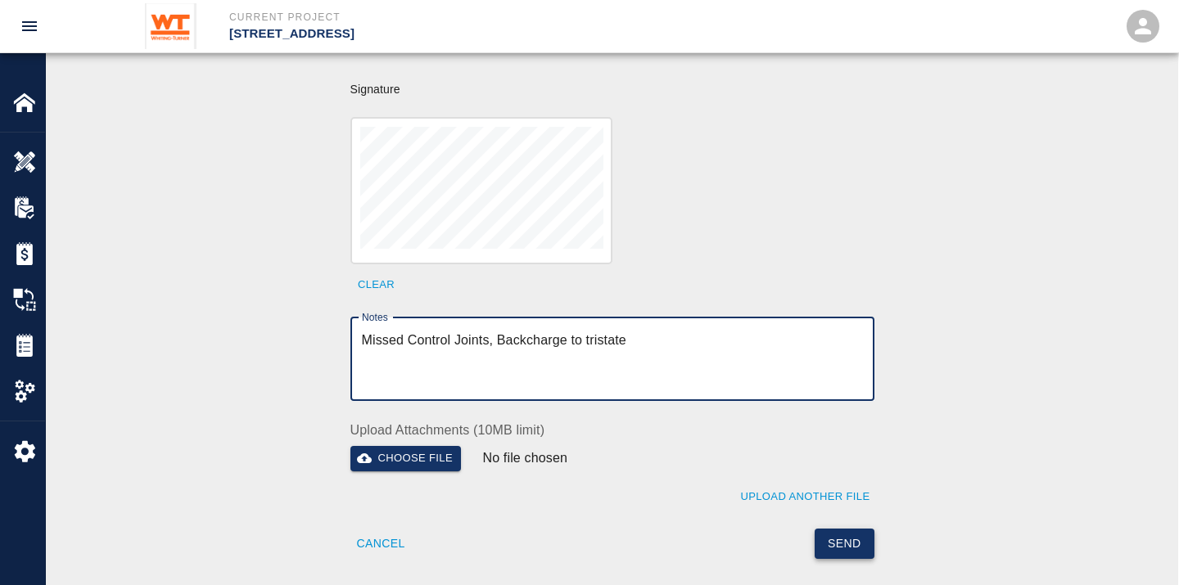
type textarea "Missed Control Joints, Backcharge to tristate"
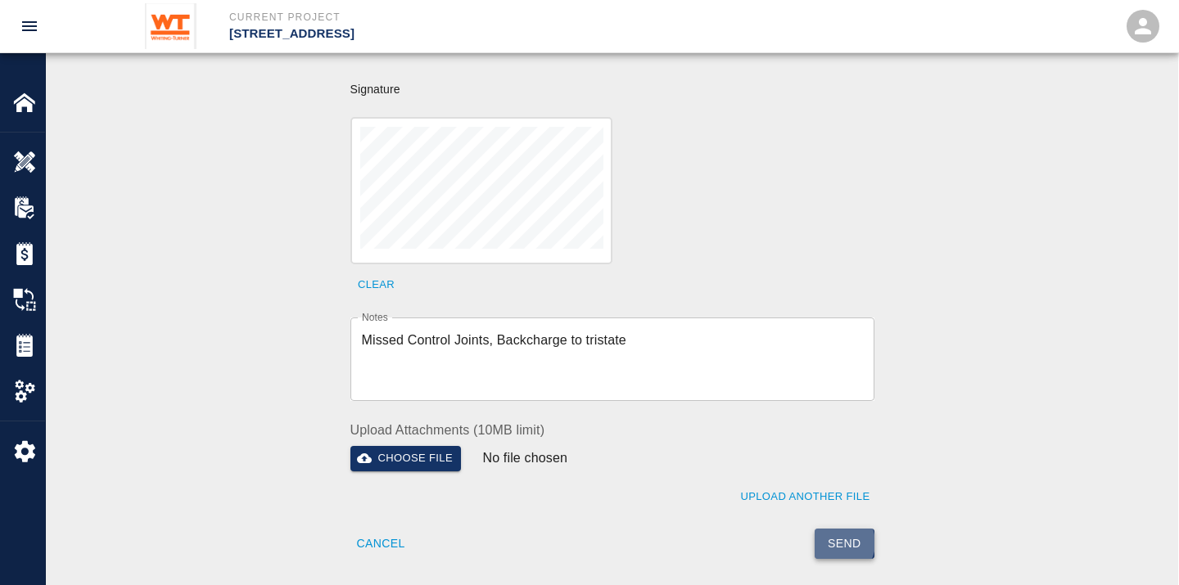
click at [838, 529] on button "Send" at bounding box center [844, 544] width 60 height 30
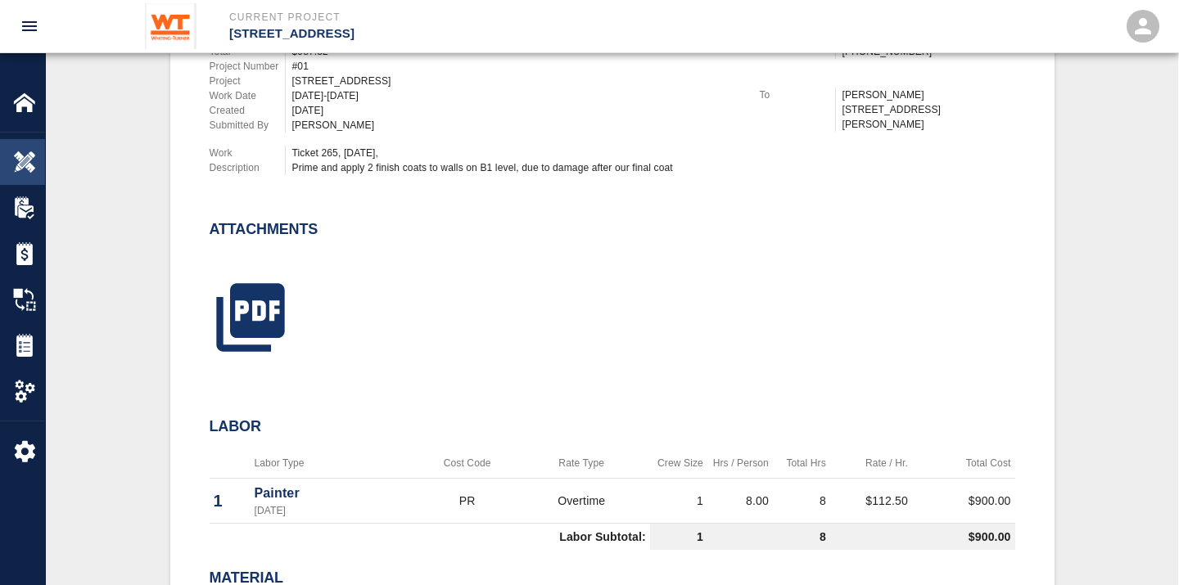
click at [34, 159] on img at bounding box center [24, 162] width 23 height 23
